Goal: Find specific page/section: Find specific page/section

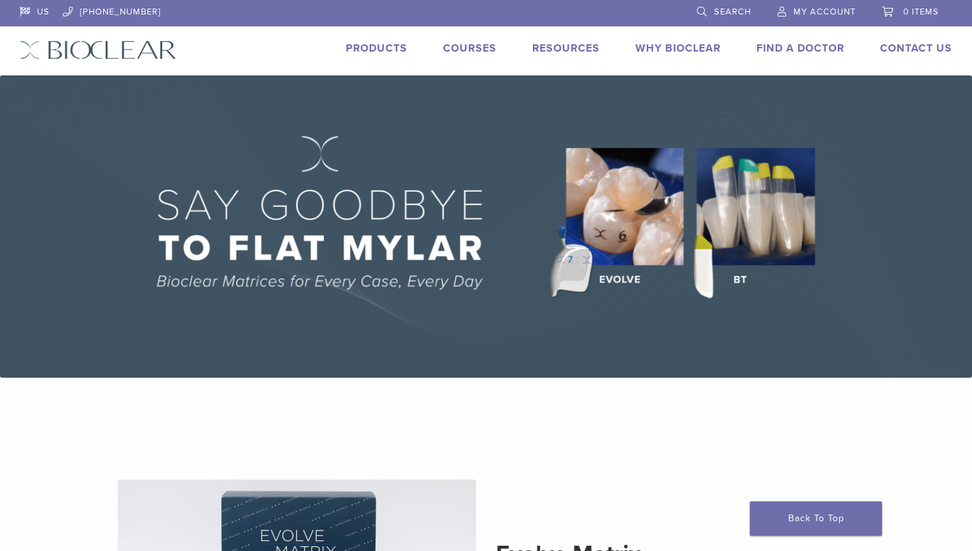
click at [789, 52] on link "Find A Doctor" at bounding box center [800, 48] width 88 height 13
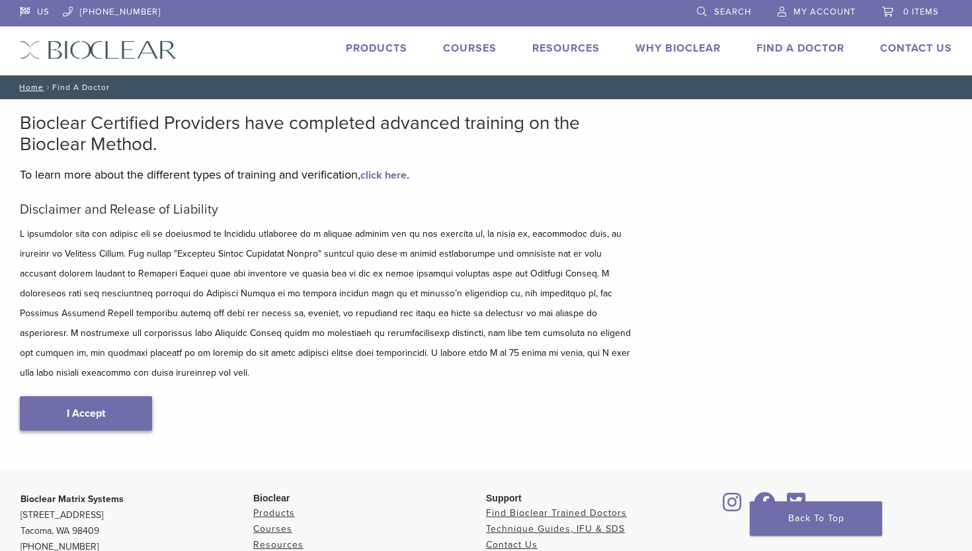
click at [149, 396] on link "I Accept" at bounding box center [86, 413] width 132 height 34
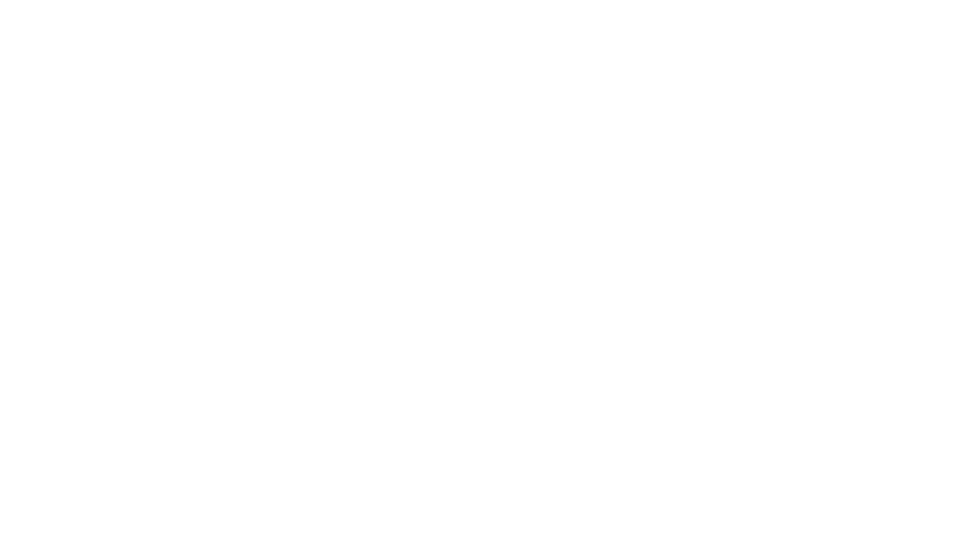
scroll to position [307, 0]
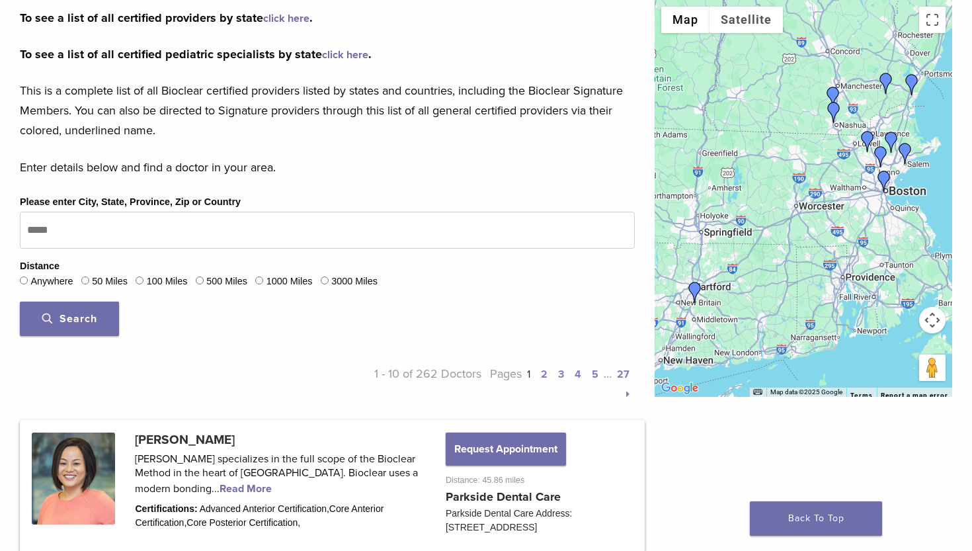
click at [106, 280] on label "50 Miles" at bounding box center [110, 281] width 36 height 15
click at [167, 284] on label "100 Miles" at bounding box center [167, 281] width 41 height 15
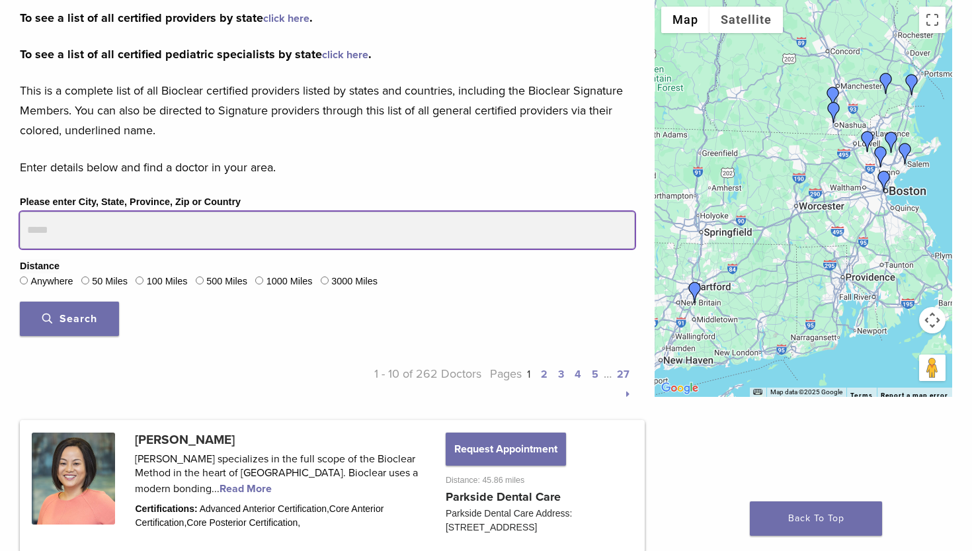
click at [108, 234] on input "Please enter City, State, Province, Zip or Country" at bounding box center [327, 230] width 615 height 37
type input "*****"
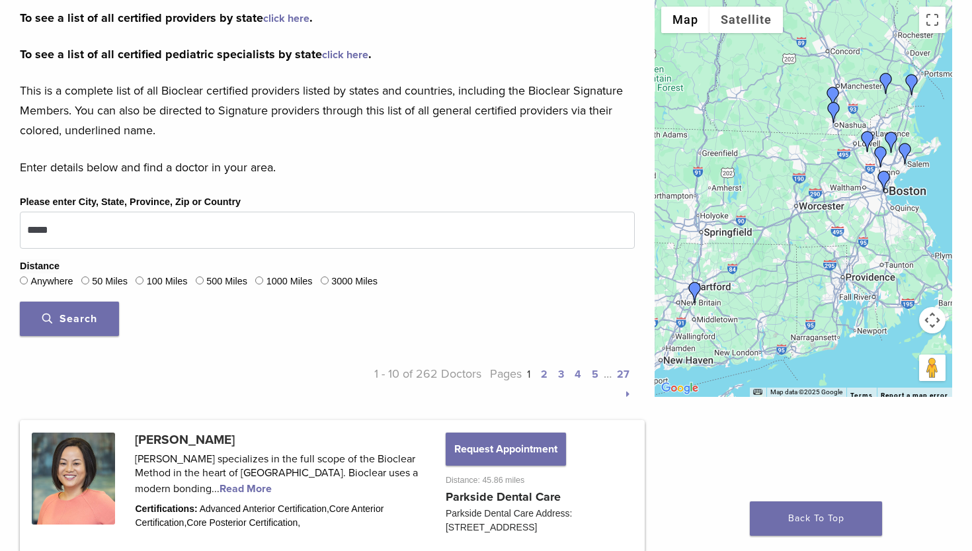
click at [103, 309] on button "Search" at bounding box center [69, 318] width 99 height 34
